Goal: Task Accomplishment & Management: Use online tool/utility

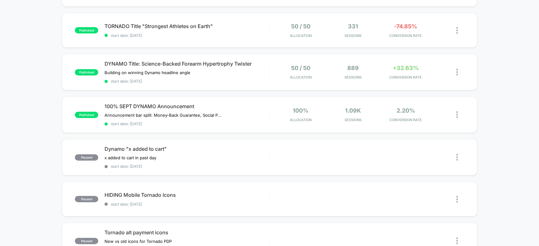
scroll to position [115, 0]
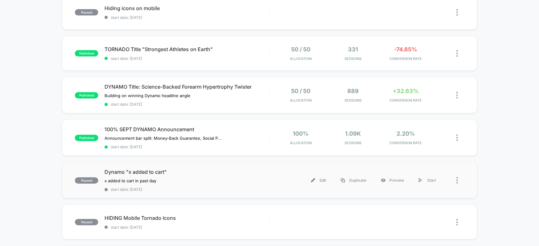
click at [292, 175] on div "Edit Duplicate Preview Start" at bounding box center [359, 180] width 167 height 14
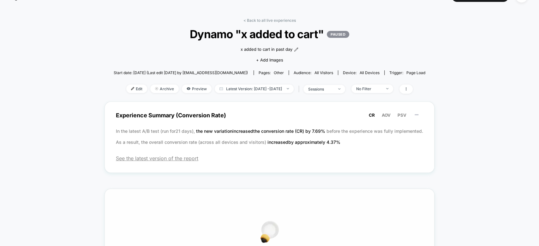
scroll to position [15, 0]
click at [185, 88] on span "Preview" at bounding box center [197, 88] width 30 height 9
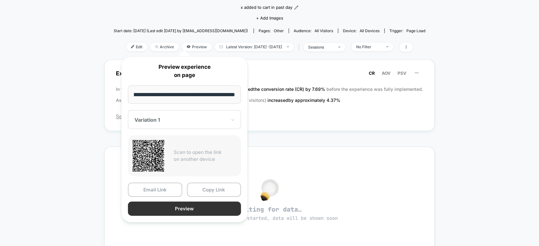
scroll to position [0, 0]
click at [219, 209] on button "Preview" at bounding box center [184, 209] width 113 height 14
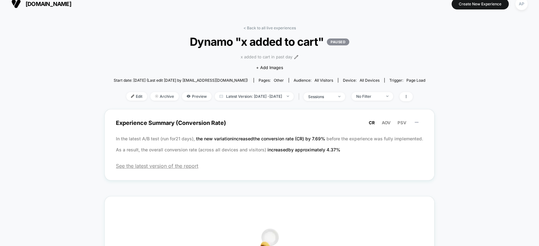
scroll to position [6, 0]
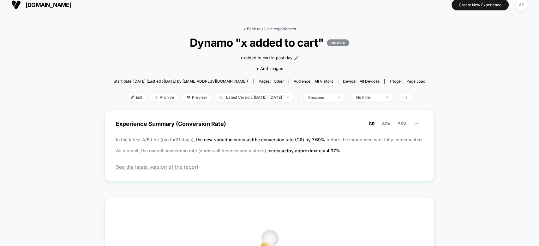
click at [251, 29] on link "< Back to all live experiences" at bounding box center [270, 29] width 52 height 5
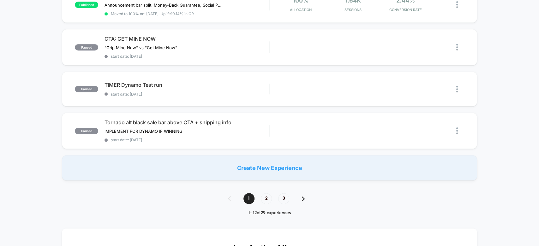
scroll to position [442, 0]
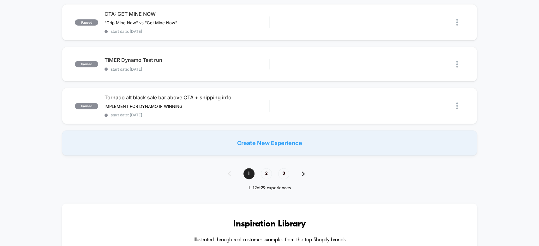
click at [260, 168] on div "1 2 3" at bounding box center [270, 173] width 96 height 11
click at [262, 168] on span "2" at bounding box center [266, 173] width 11 height 11
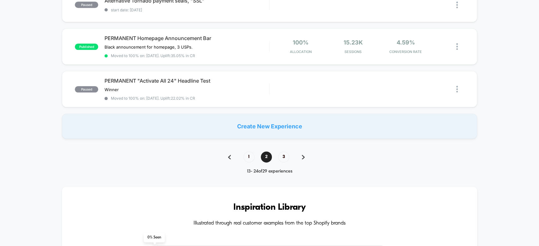
scroll to position [458, 0]
click at [249, 151] on span "1" at bounding box center [249, 156] width 11 height 11
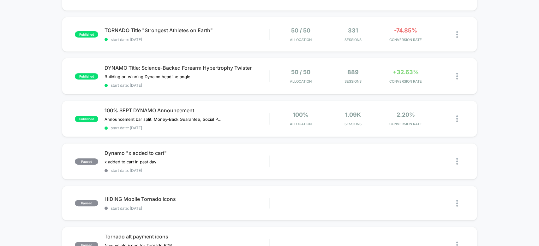
scroll to position [0, 0]
